Goal: Task Accomplishment & Management: Complete application form

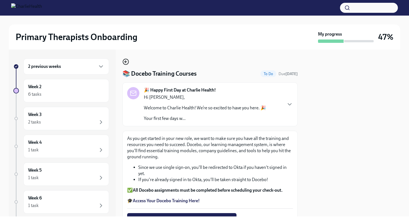
click at [125, 60] on icon "button" at bounding box center [125, 61] width 7 height 7
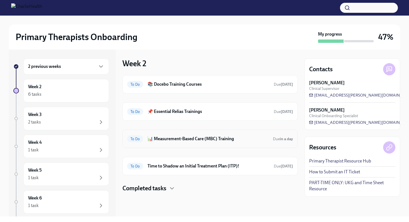
click at [184, 135] on div "To Do 📊 Measurement-Based Care (MBC) Training Due in a day" at bounding box center [210, 138] width 166 height 9
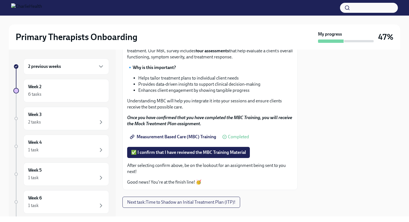
scroll to position [64, 0]
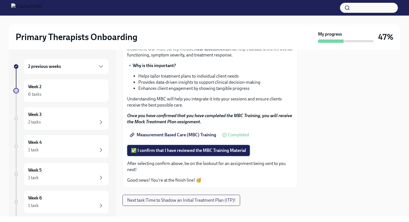
click at [184, 152] on span "✅ I confirm that I have reviewed the MBC Training Material" at bounding box center [188, 151] width 115 height 6
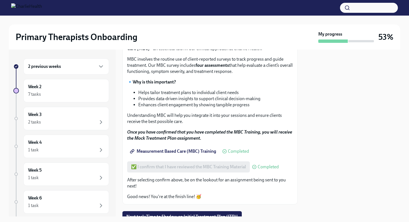
scroll to position [0, 0]
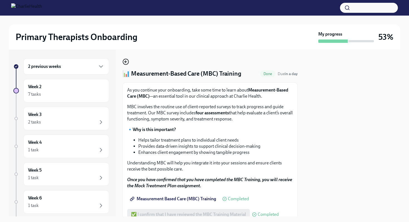
click at [125, 60] on icon "button" at bounding box center [125, 61] width 7 height 7
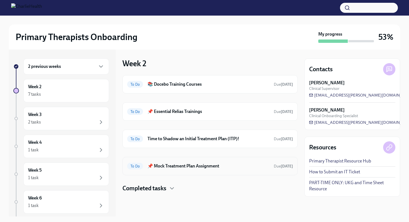
click at [173, 166] on h6 "📌 Mock Treatment Plan Assignment" at bounding box center [208, 166] width 122 height 6
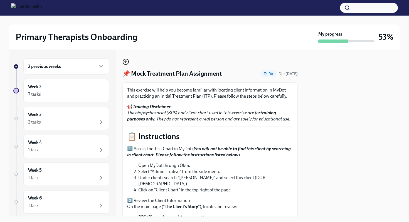
click at [127, 61] on icon "button" at bounding box center [125, 61] width 7 height 7
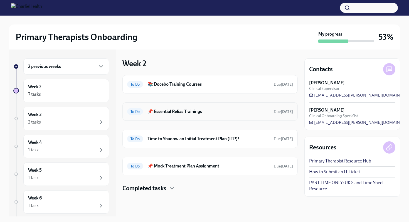
click at [173, 115] on div "To Do 📌 Essential Relias Trainings Due [DATE]" at bounding box center [210, 111] width 166 height 9
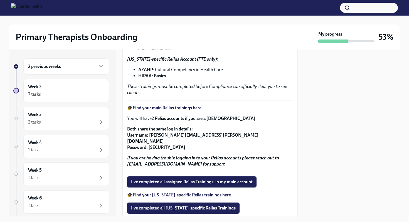
scroll to position [137, 0]
